Goal: Transaction & Acquisition: Download file/media

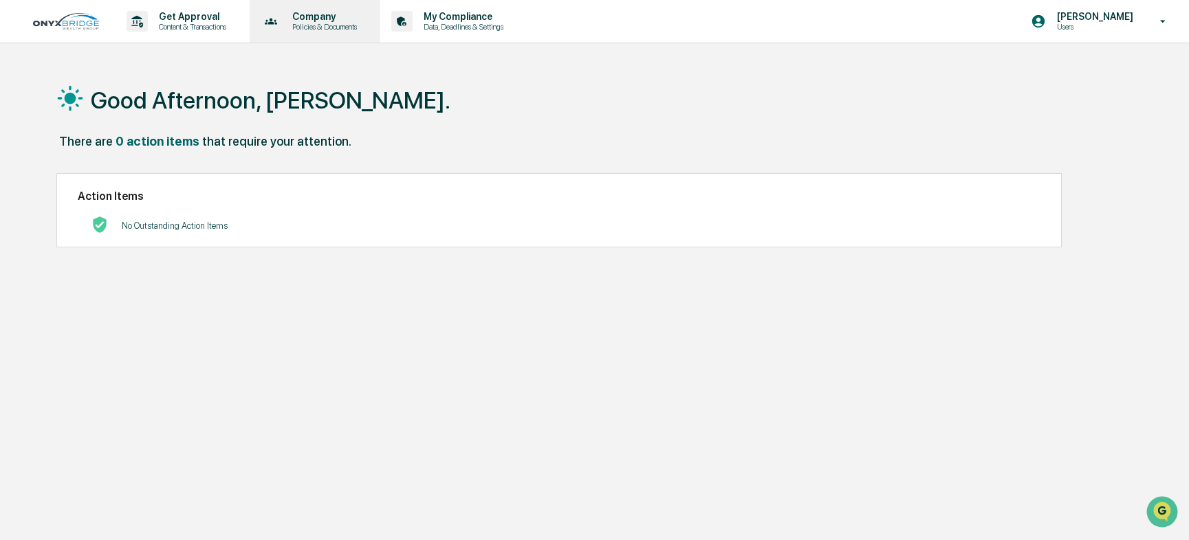
click at [314, 24] on p "Policies & Documents" at bounding box center [322, 27] width 83 height 10
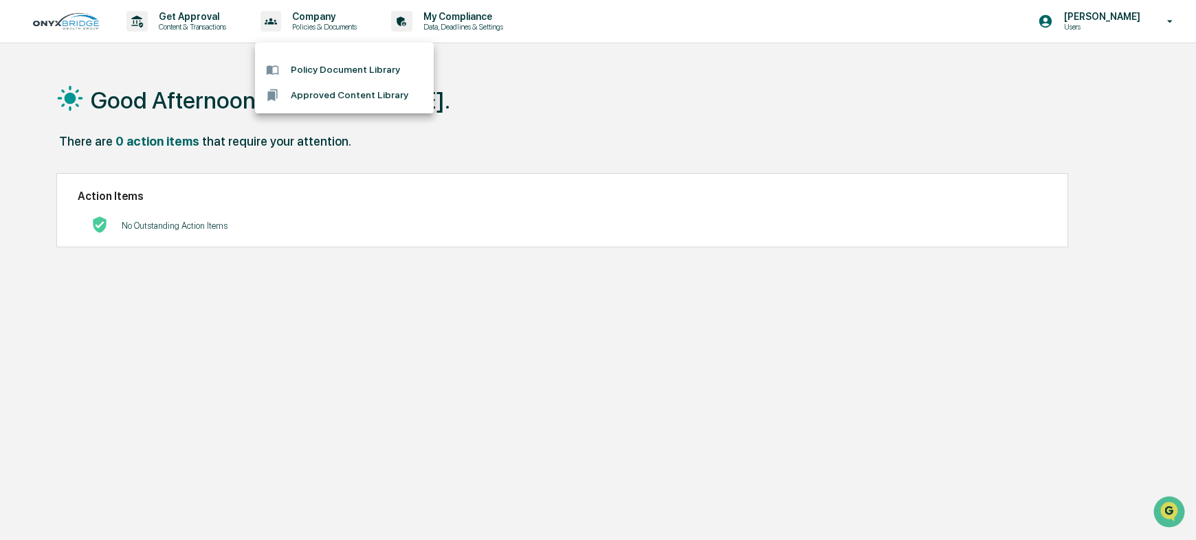
click at [466, 21] on div at bounding box center [598, 270] width 1196 height 540
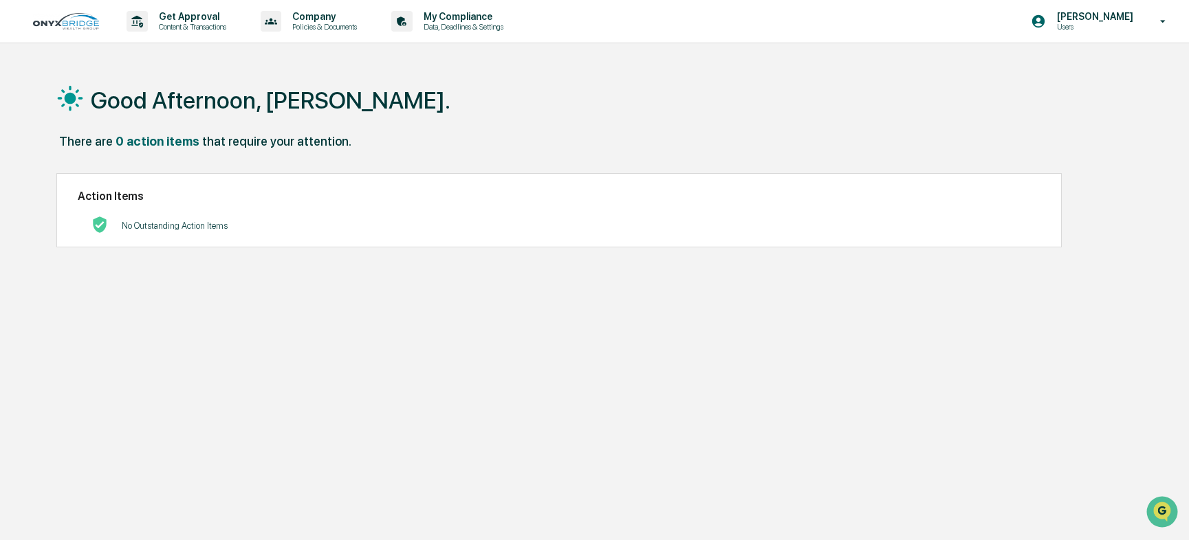
click at [466, 21] on p "My Compliance" at bounding box center [462, 16] width 98 height 11
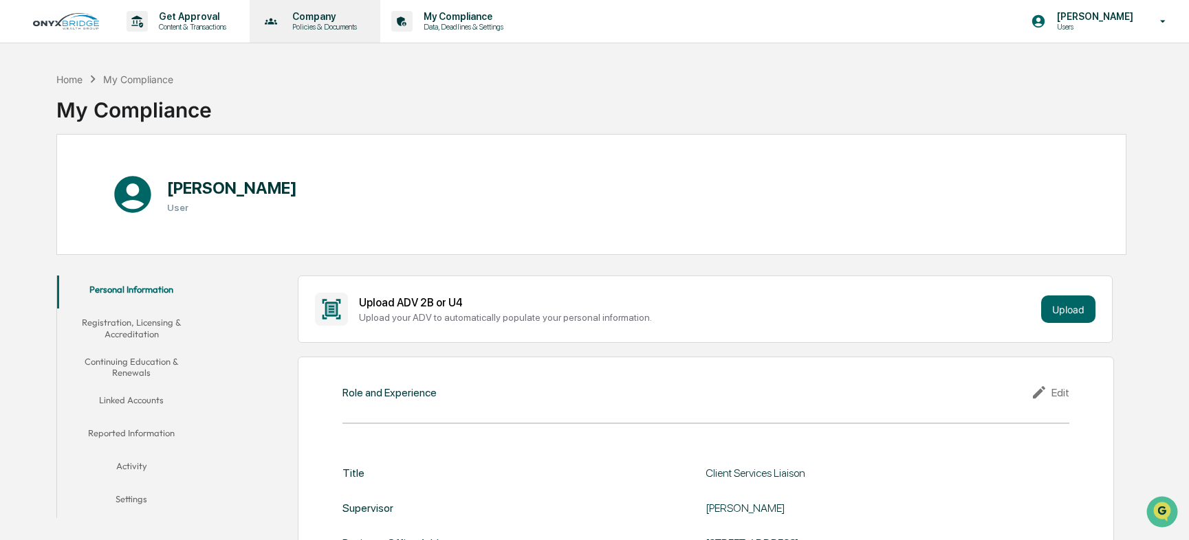
click at [317, 19] on p "Company" at bounding box center [322, 16] width 83 height 11
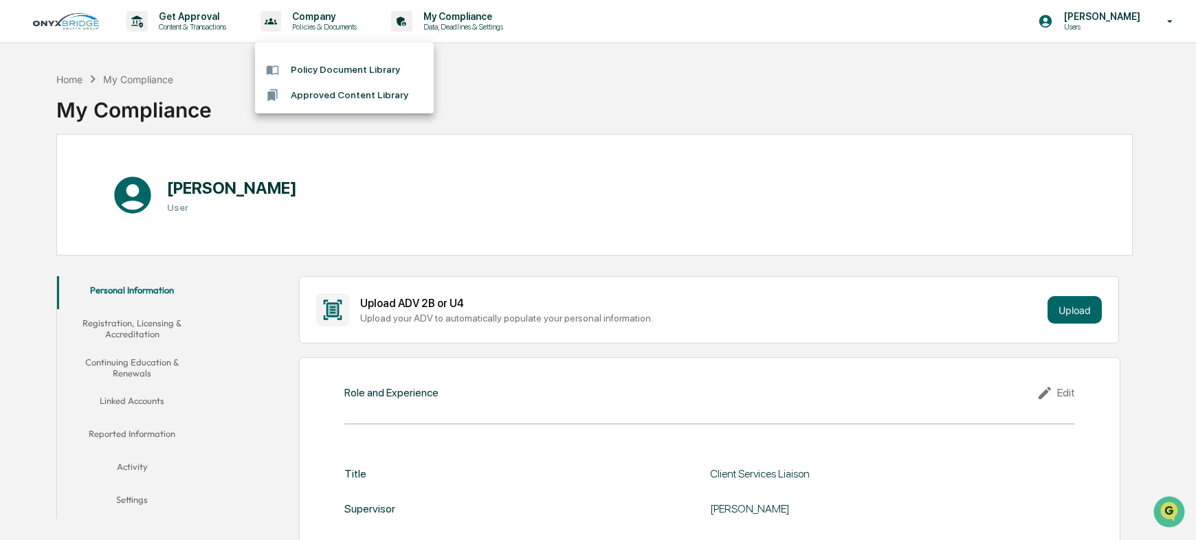
click at [333, 97] on li "Approved Content Library" at bounding box center [344, 95] width 179 height 25
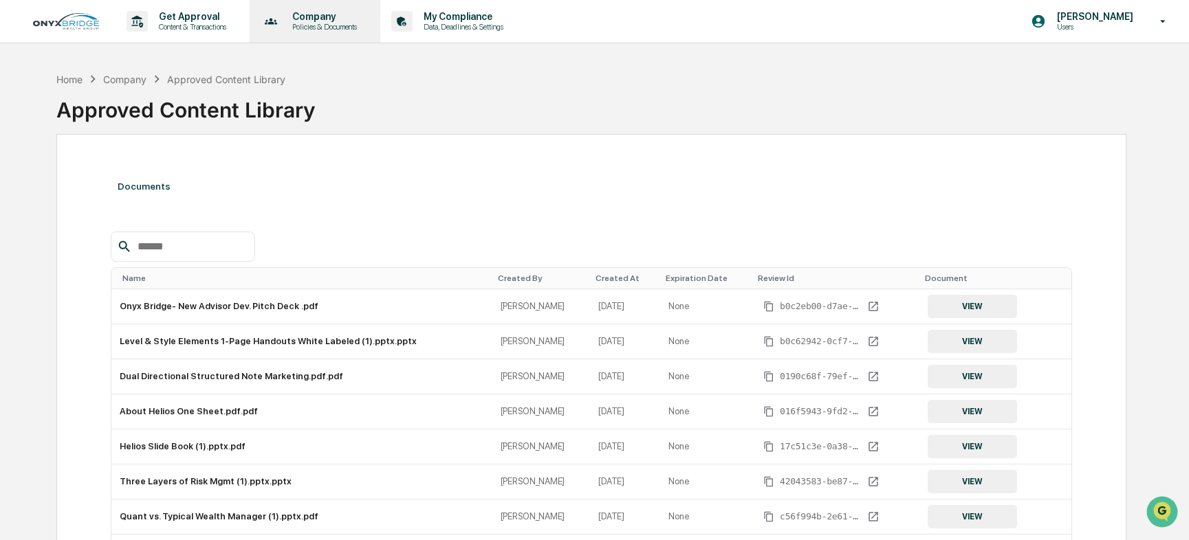
click at [322, 28] on p "Policies & Documents" at bounding box center [322, 27] width 83 height 10
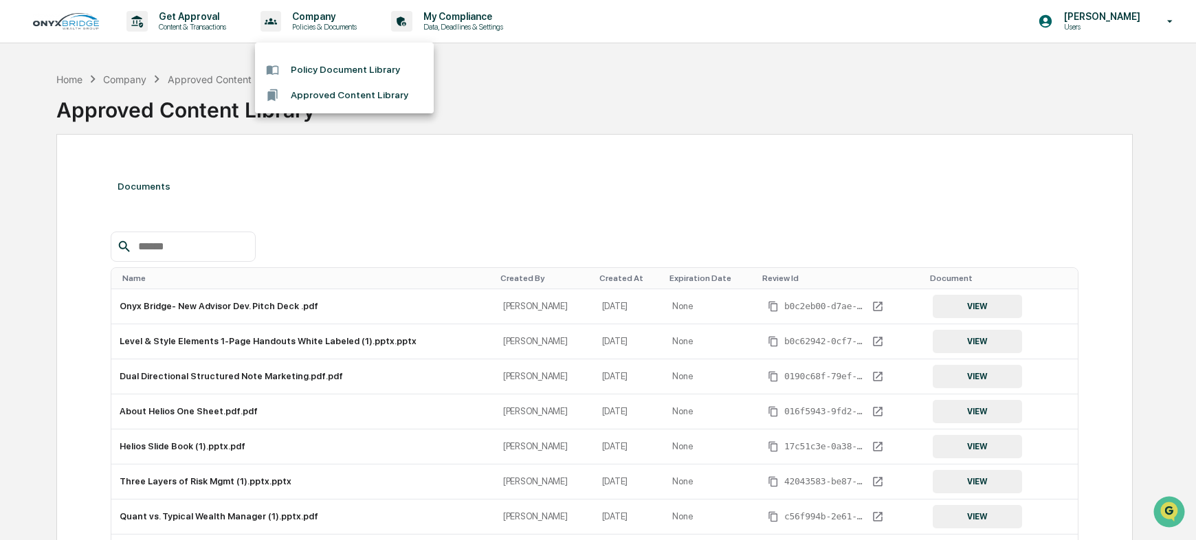
click at [323, 98] on li "Approved Content Library" at bounding box center [344, 95] width 179 height 25
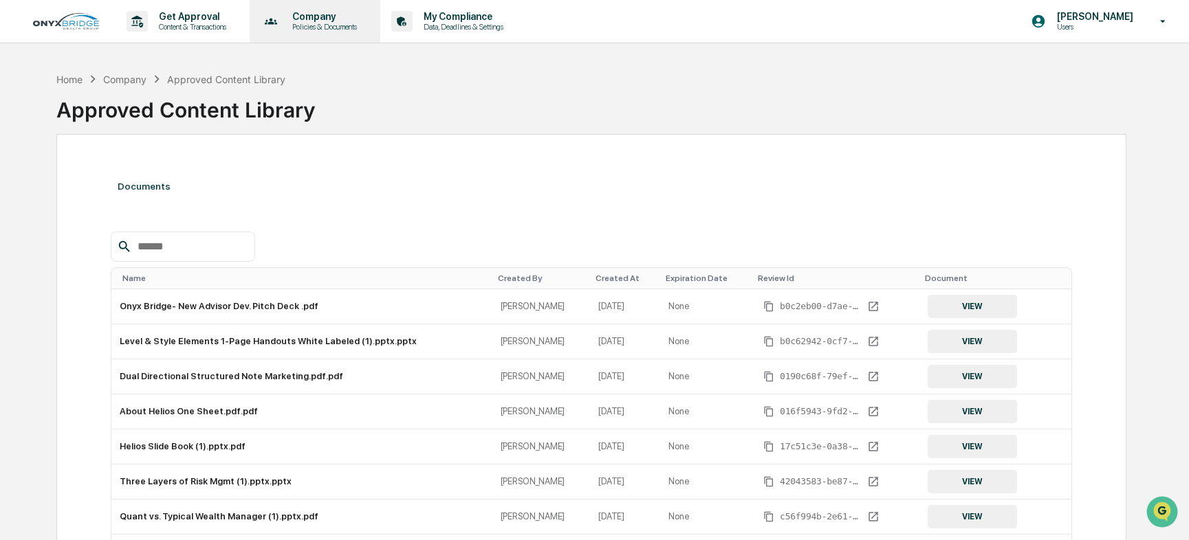
click at [316, 25] on p "Policies & Documents" at bounding box center [322, 27] width 83 height 10
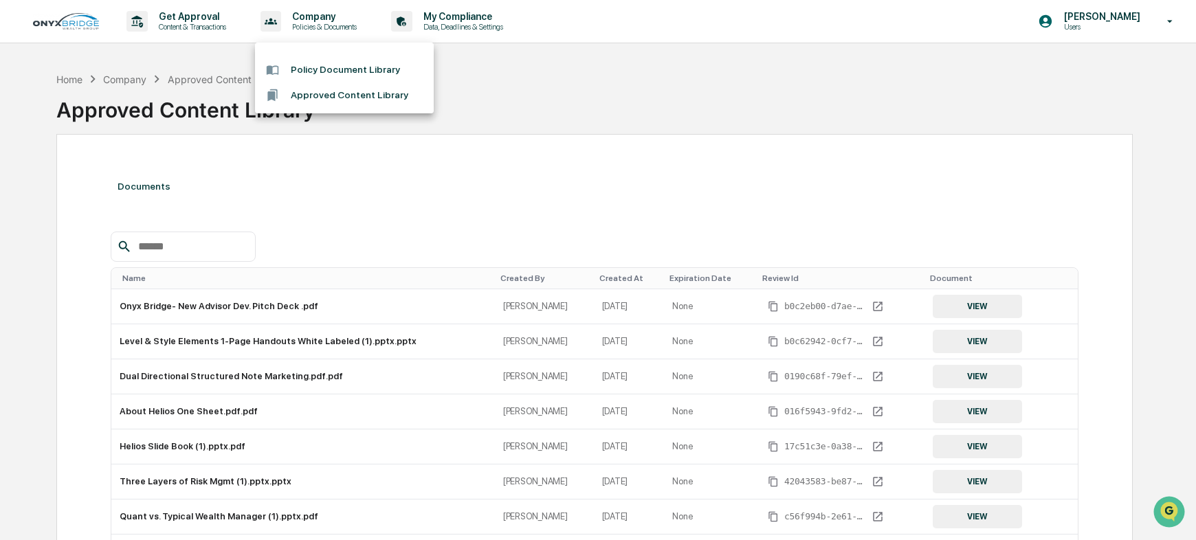
click at [340, 66] on li "Policy Document Library" at bounding box center [344, 69] width 179 height 25
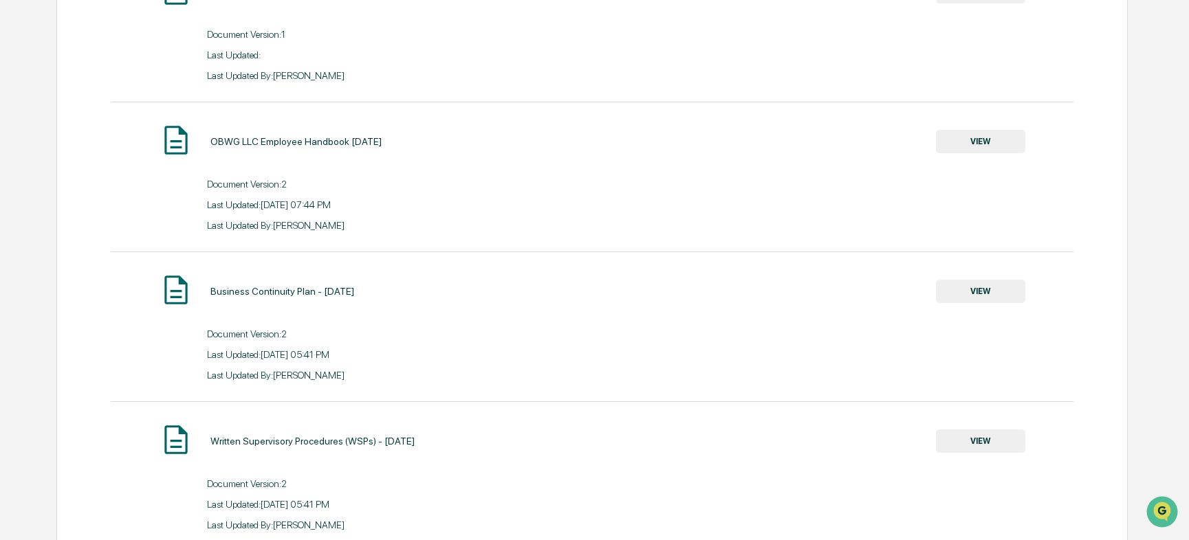
scroll to position [536, 0]
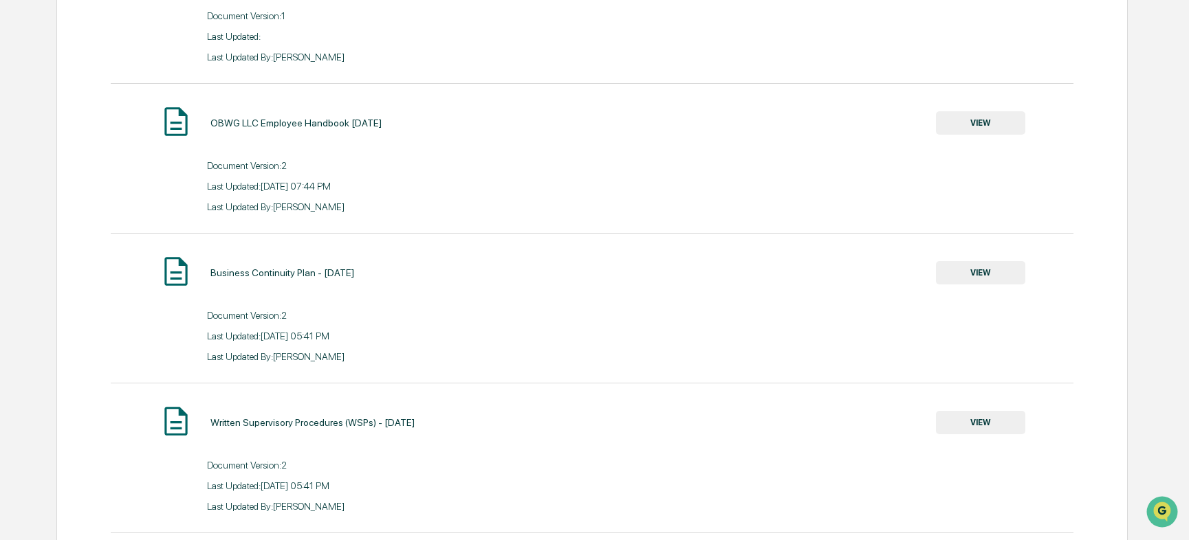
click at [976, 124] on button "VIEW" at bounding box center [980, 122] width 89 height 23
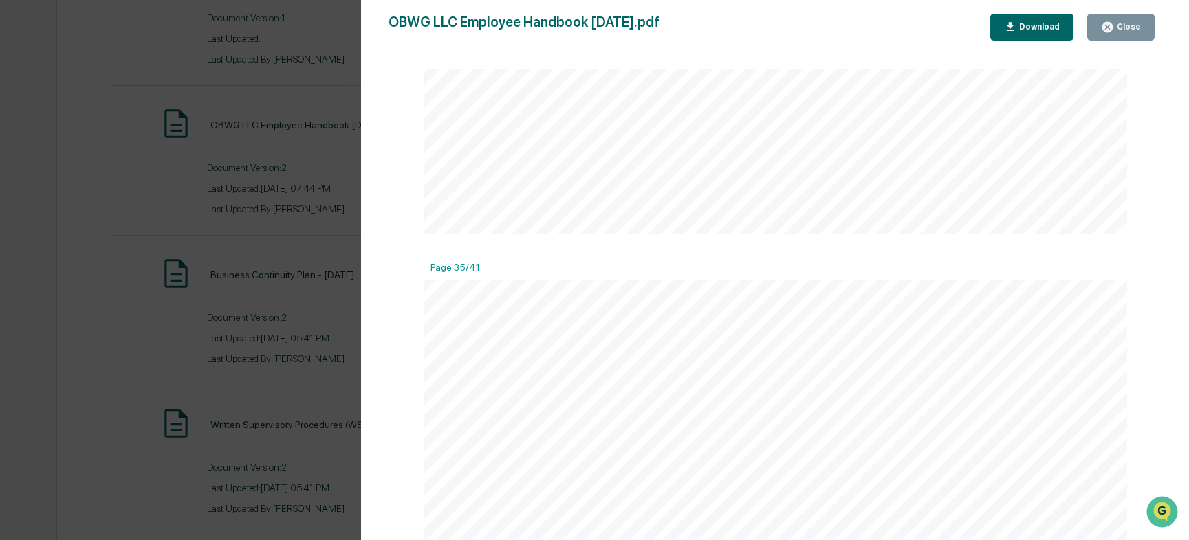
scroll to position [31970, 0]
click at [1026, 19] on button "Download" at bounding box center [1032, 27] width 84 height 27
click at [1122, 28] on div "Close" at bounding box center [1127, 27] width 27 height 10
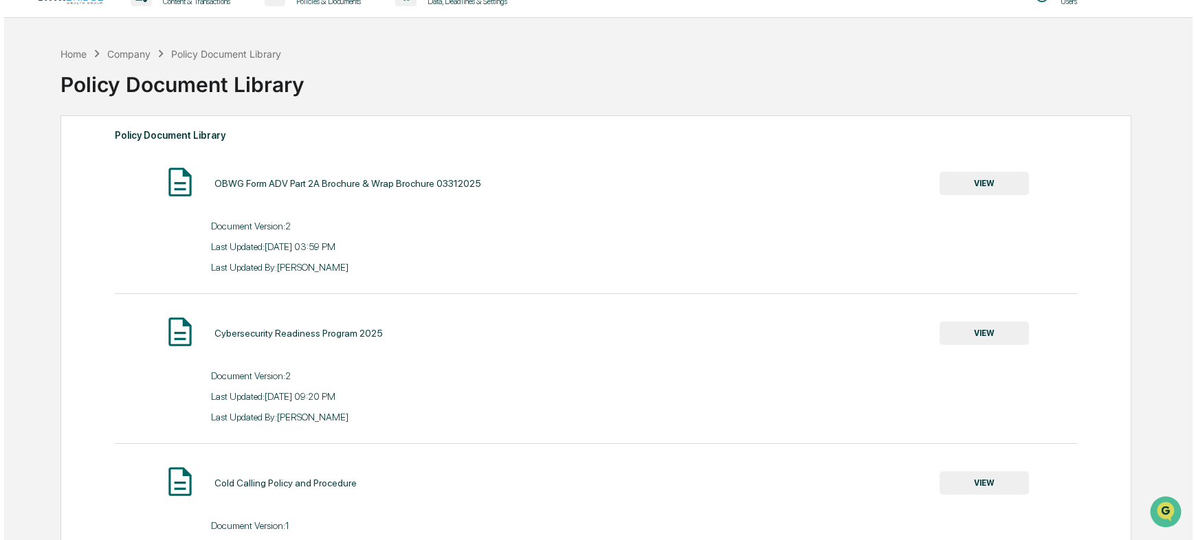
scroll to position [0, 0]
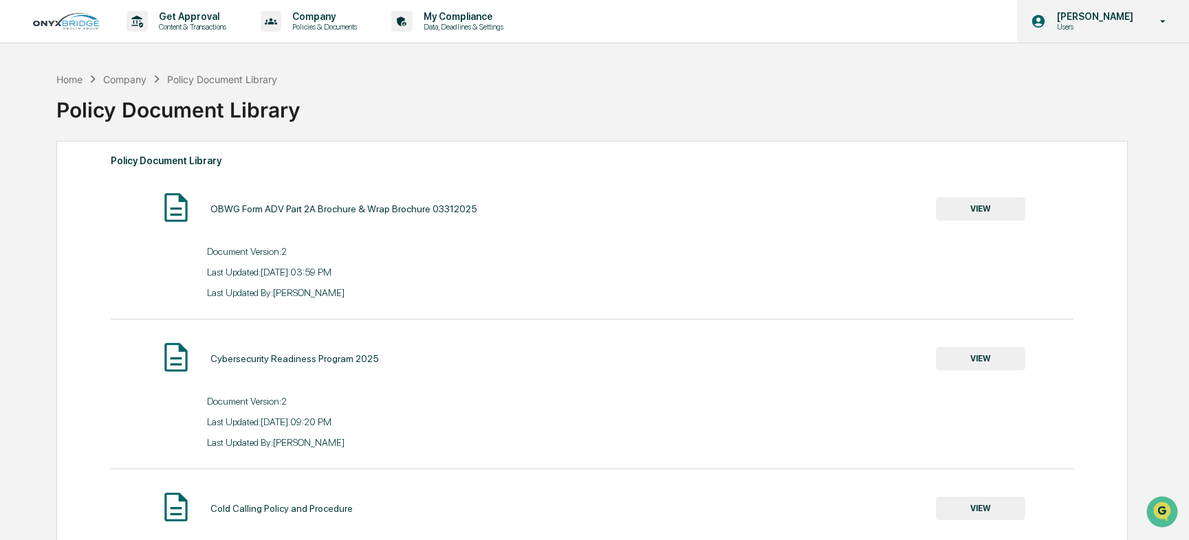
click at [1161, 19] on icon at bounding box center [1163, 21] width 24 height 13
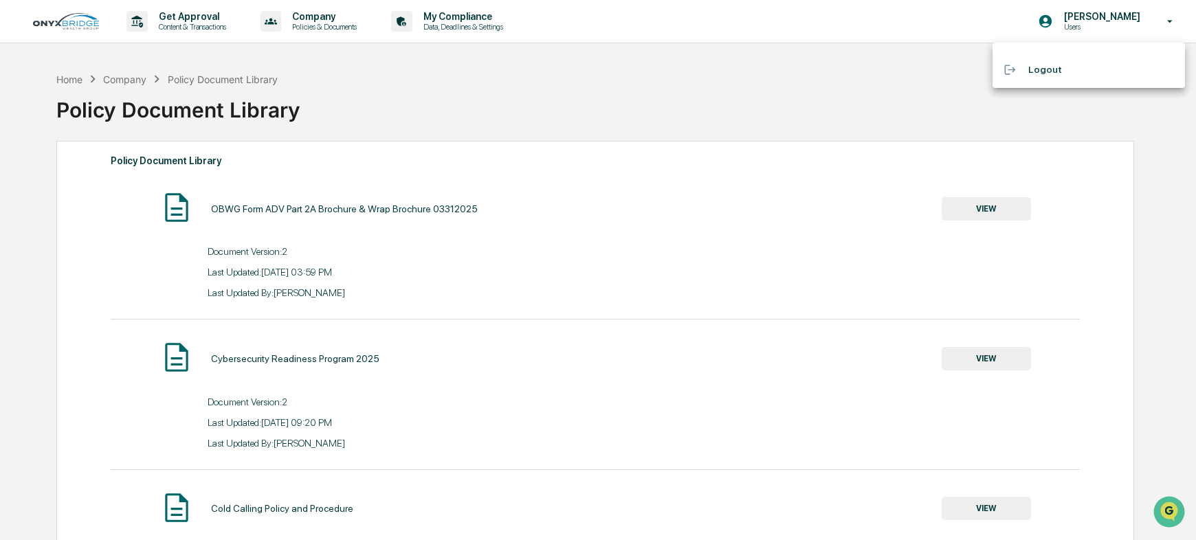
click at [1035, 71] on li "Logout" at bounding box center [1089, 69] width 193 height 25
